Goal: Information Seeking & Learning: Understand process/instructions

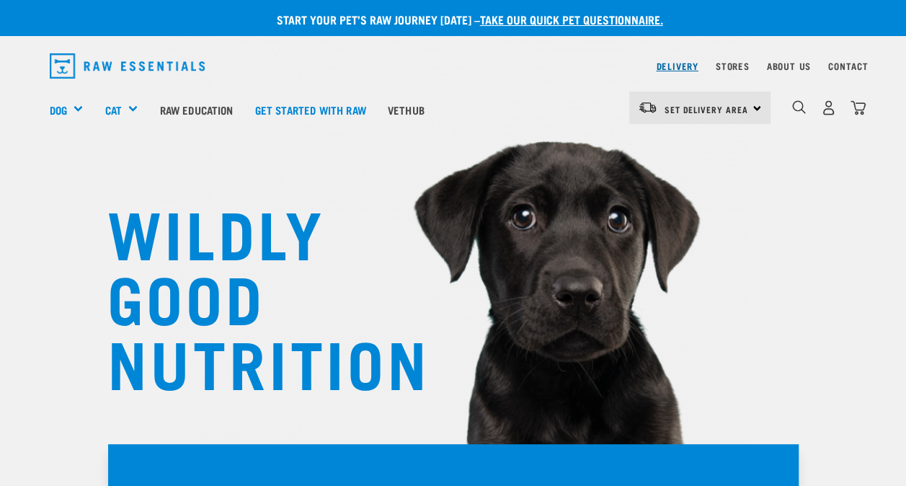
click at [675, 67] on link "Delivery" at bounding box center [677, 65] width 42 height 5
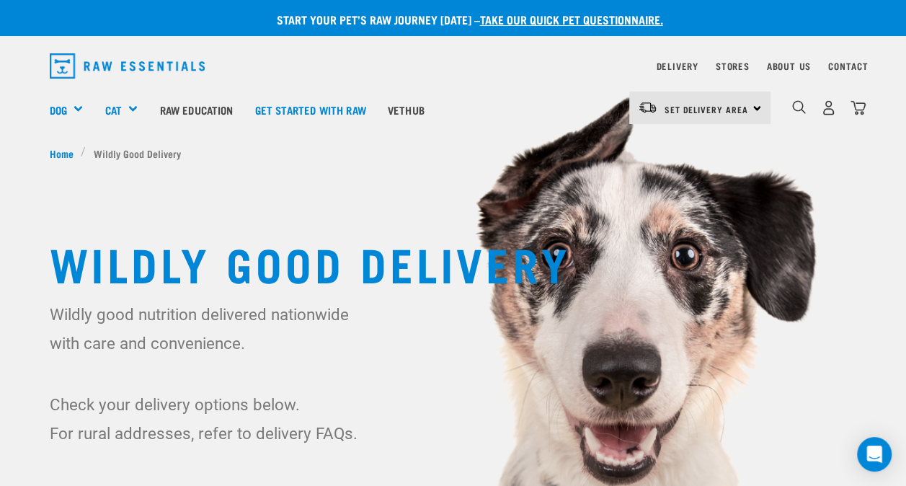
click at [753, 109] on div "Set Delivery Area North Island South Island" at bounding box center [699, 108] width 141 height 32
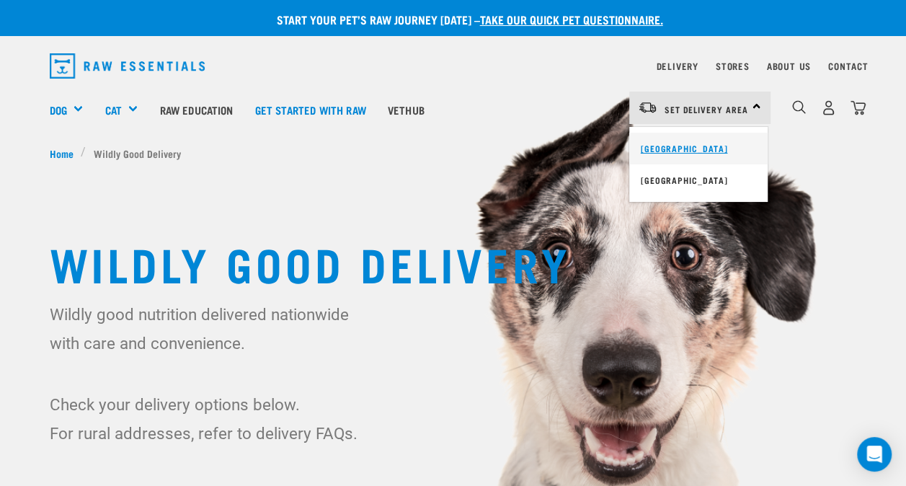
click at [681, 149] on link "[GEOGRAPHIC_DATA]" at bounding box center [698, 149] width 138 height 32
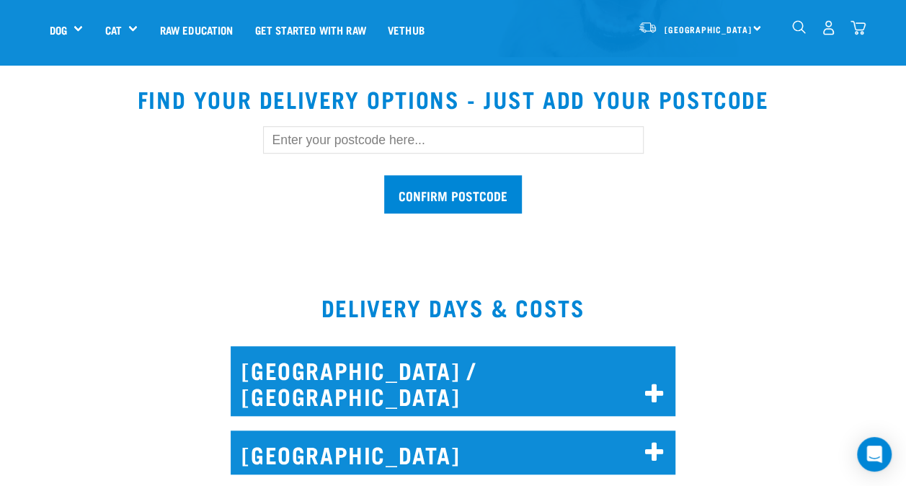
scroll to position [440, 0]
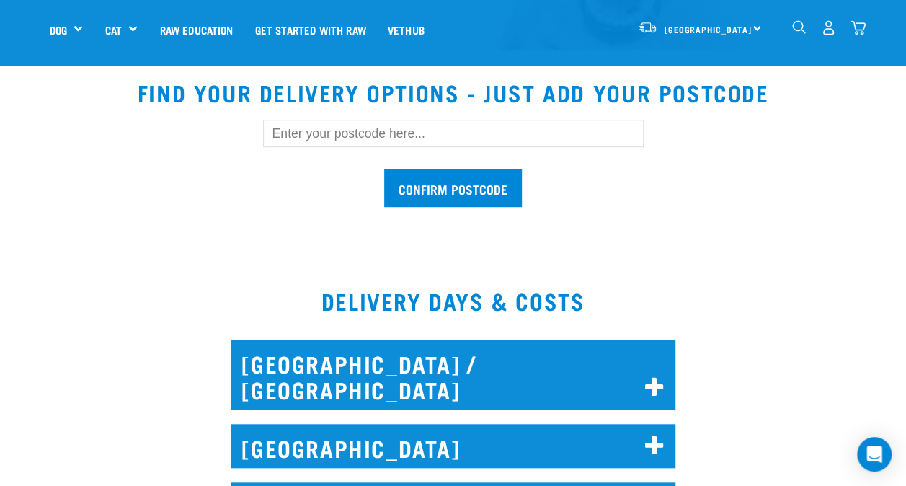
click at [433, 137] on input "text" at bounding box center [453, 133] width 381 height 27
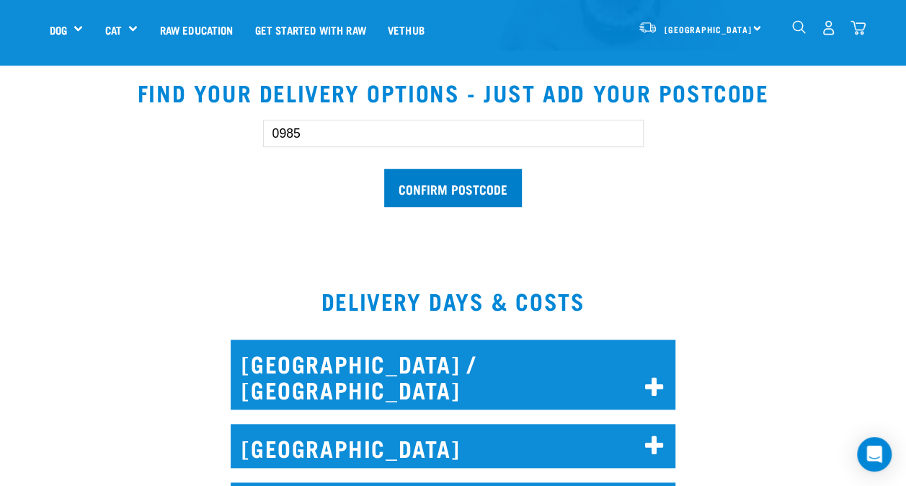
type input "0985"
click at [452, 184] on input "Confirm postcode" at bounding box center [453, 188] width 138 height 38
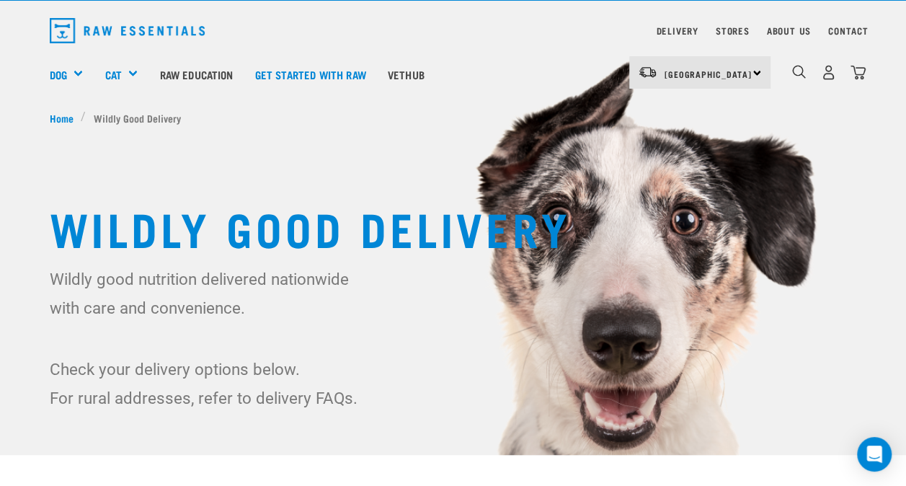
scroll to position [0, 0]
